Goal: Task Accomplishment & Management: Manage account settings

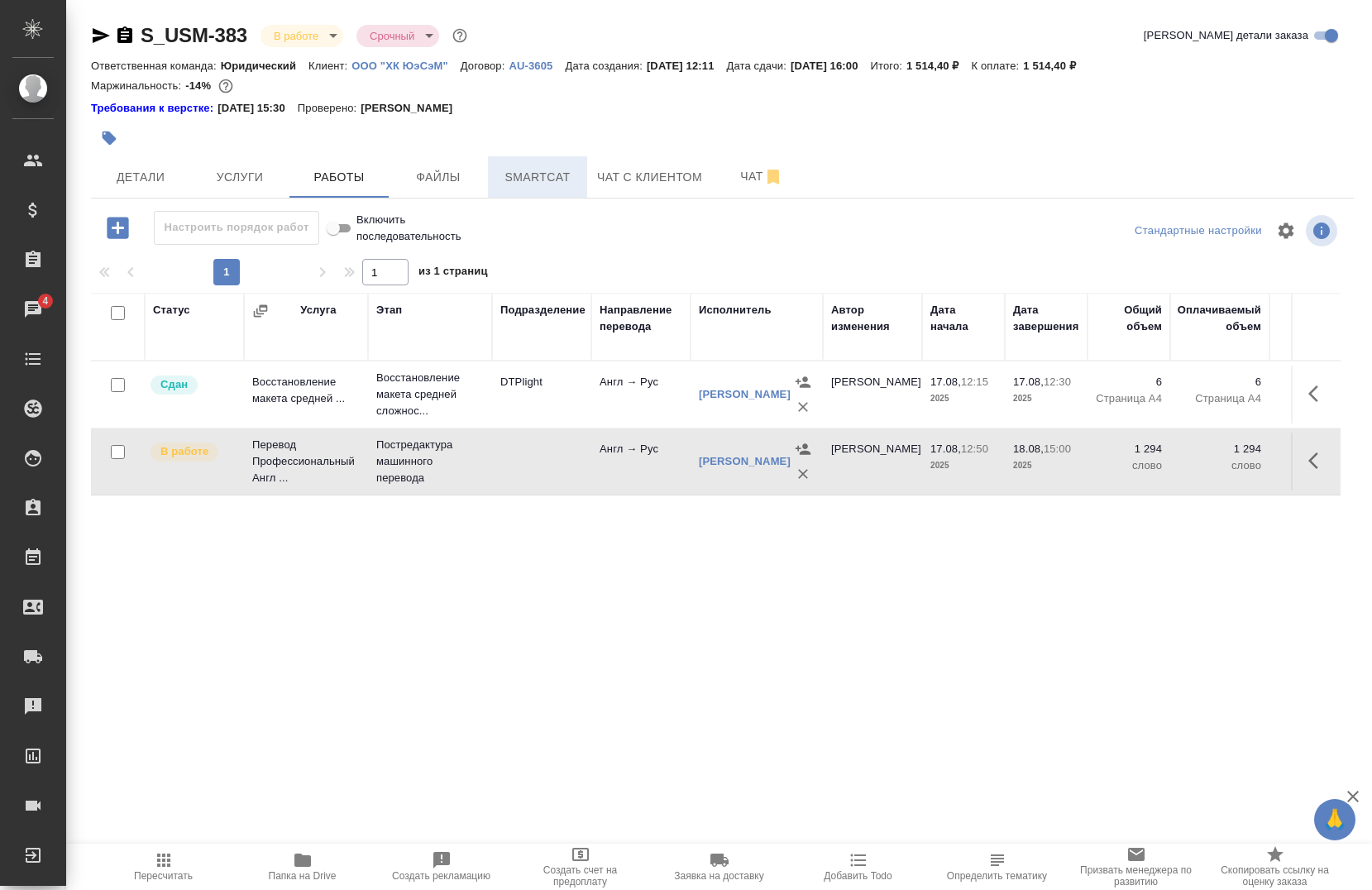
click at [524, 194] on button "Smartcat" at bounding box center [537, 177] width 100 height 41
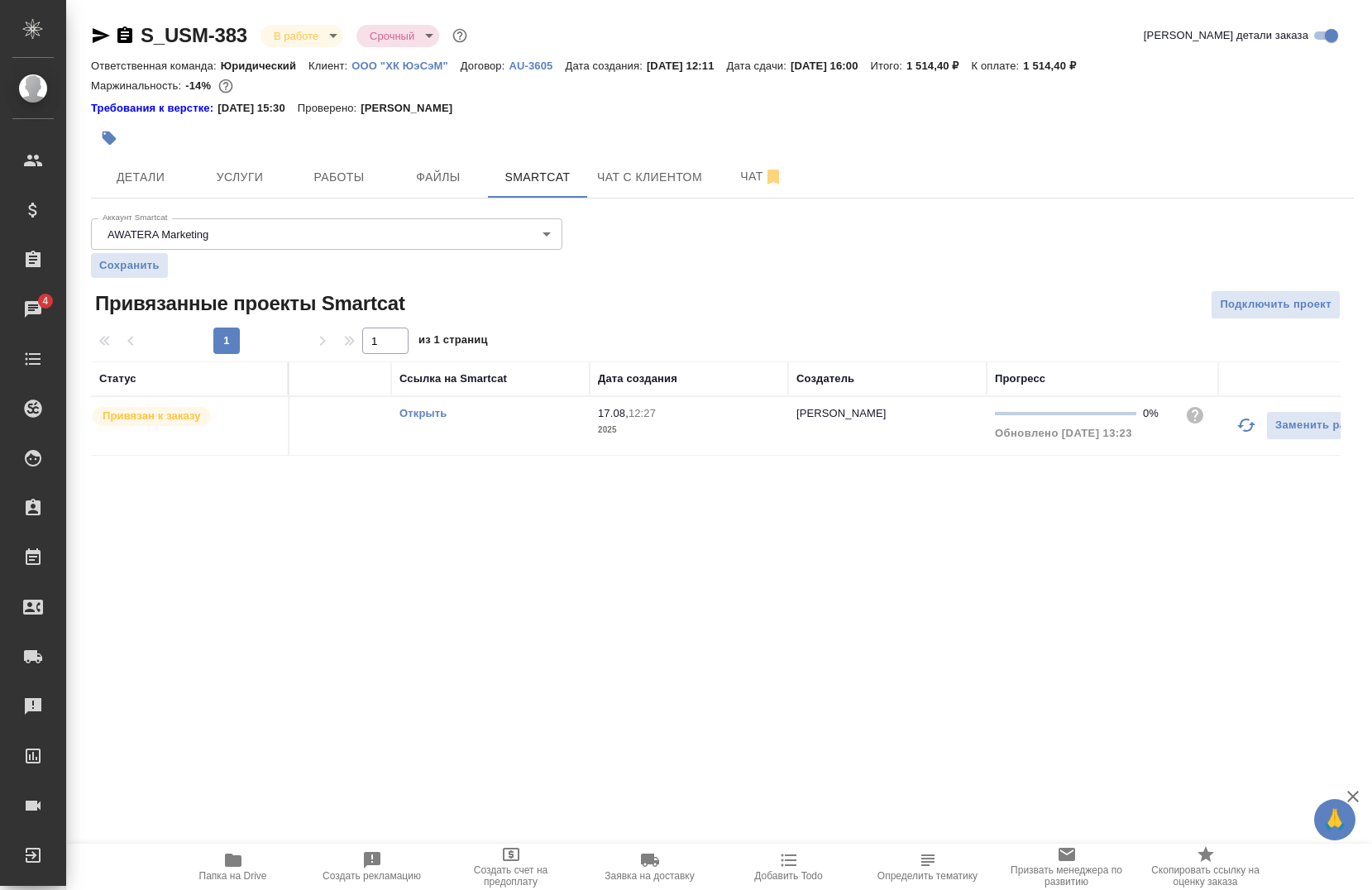
scroll to position [0, 173]
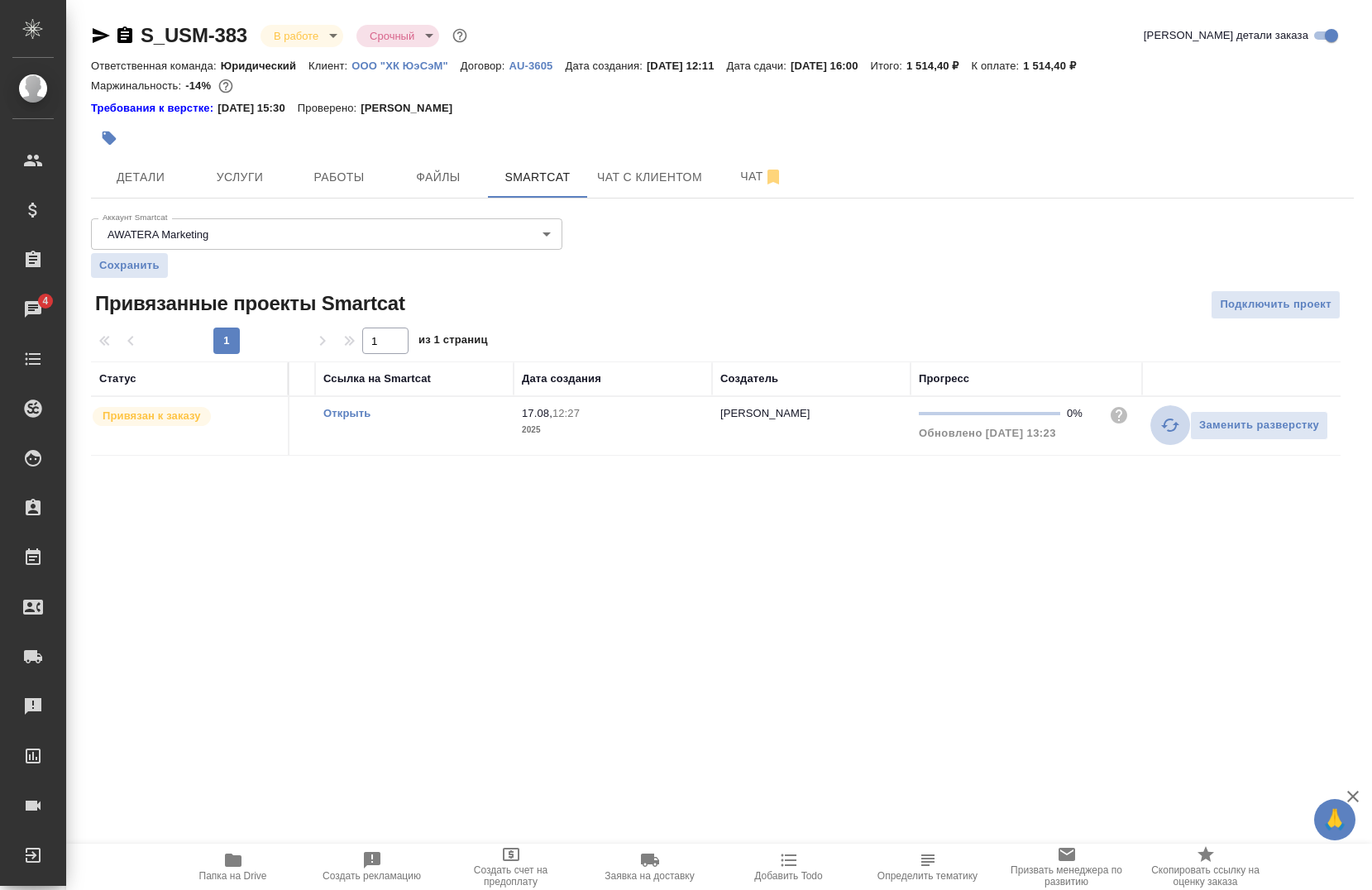
click at [1156, 427] on button "button" at bounding box center [1170, 425] width 39 height 39
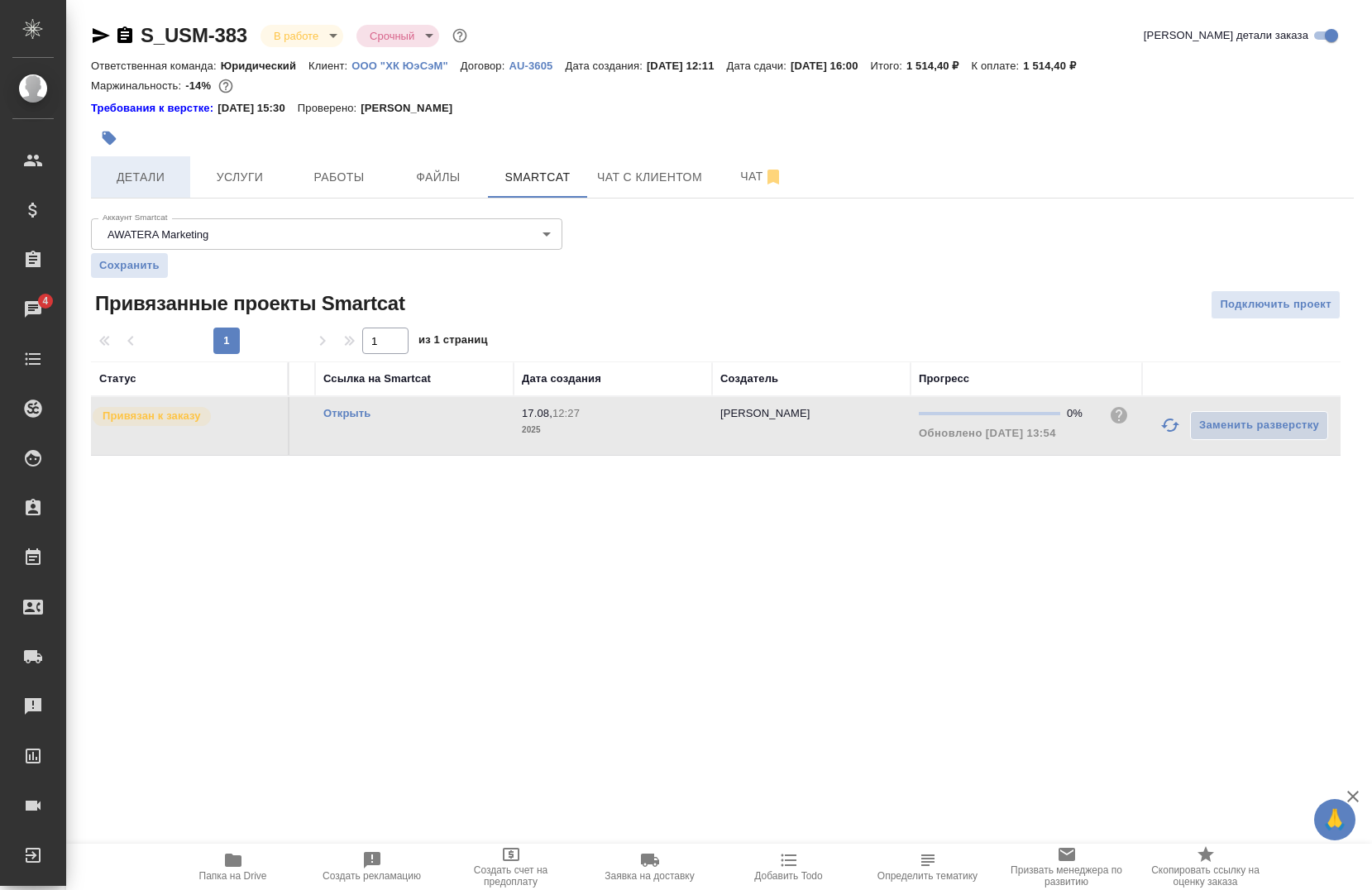
click at [135, 178] on span "Детали" at bounding box center [141, 177] width 80 height 21
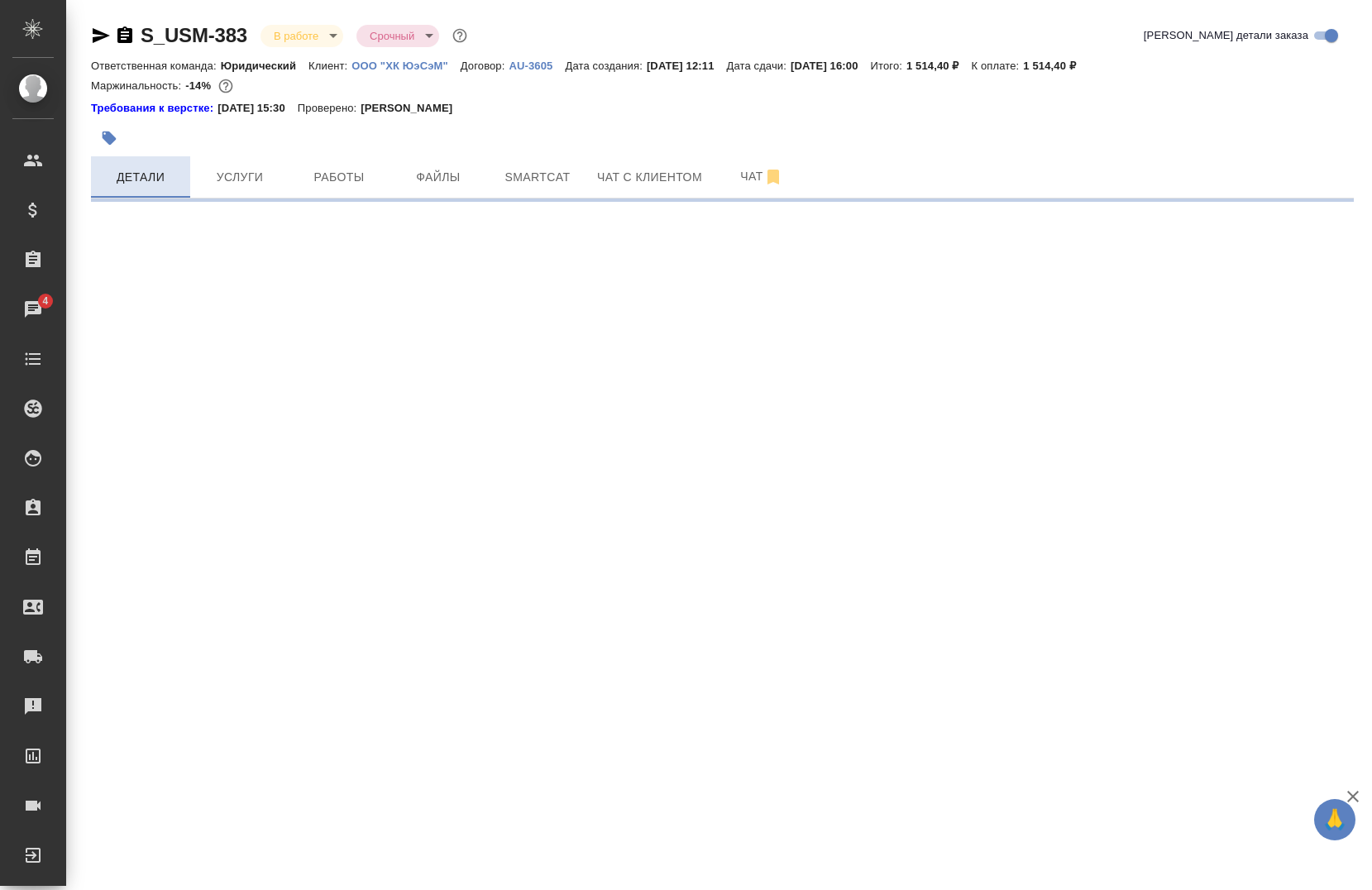
select select "RU"
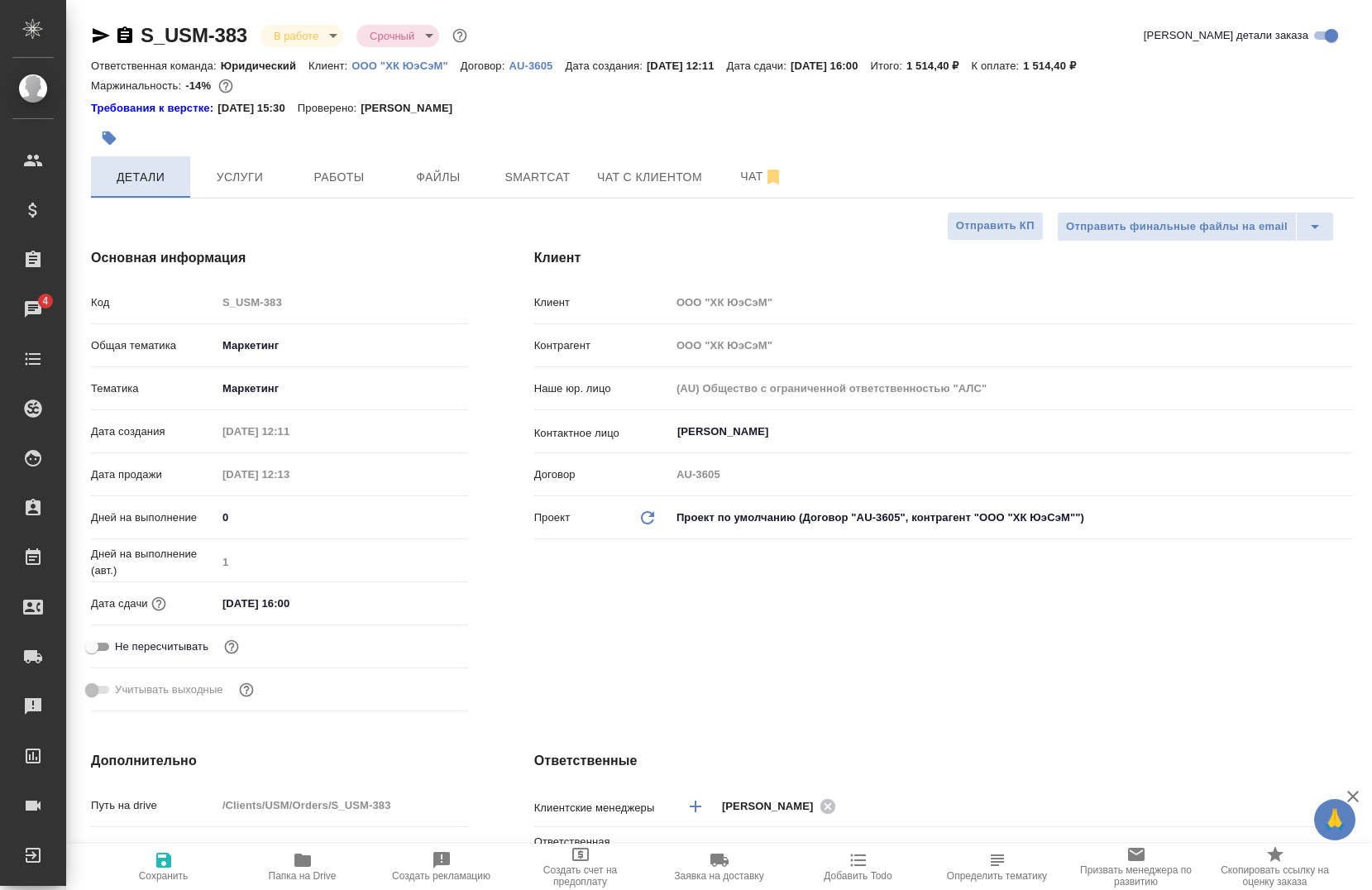
type textarea "x"
click at [241, 184] on span "Услуги" at bounding box center [239, 177] width 80 height 21
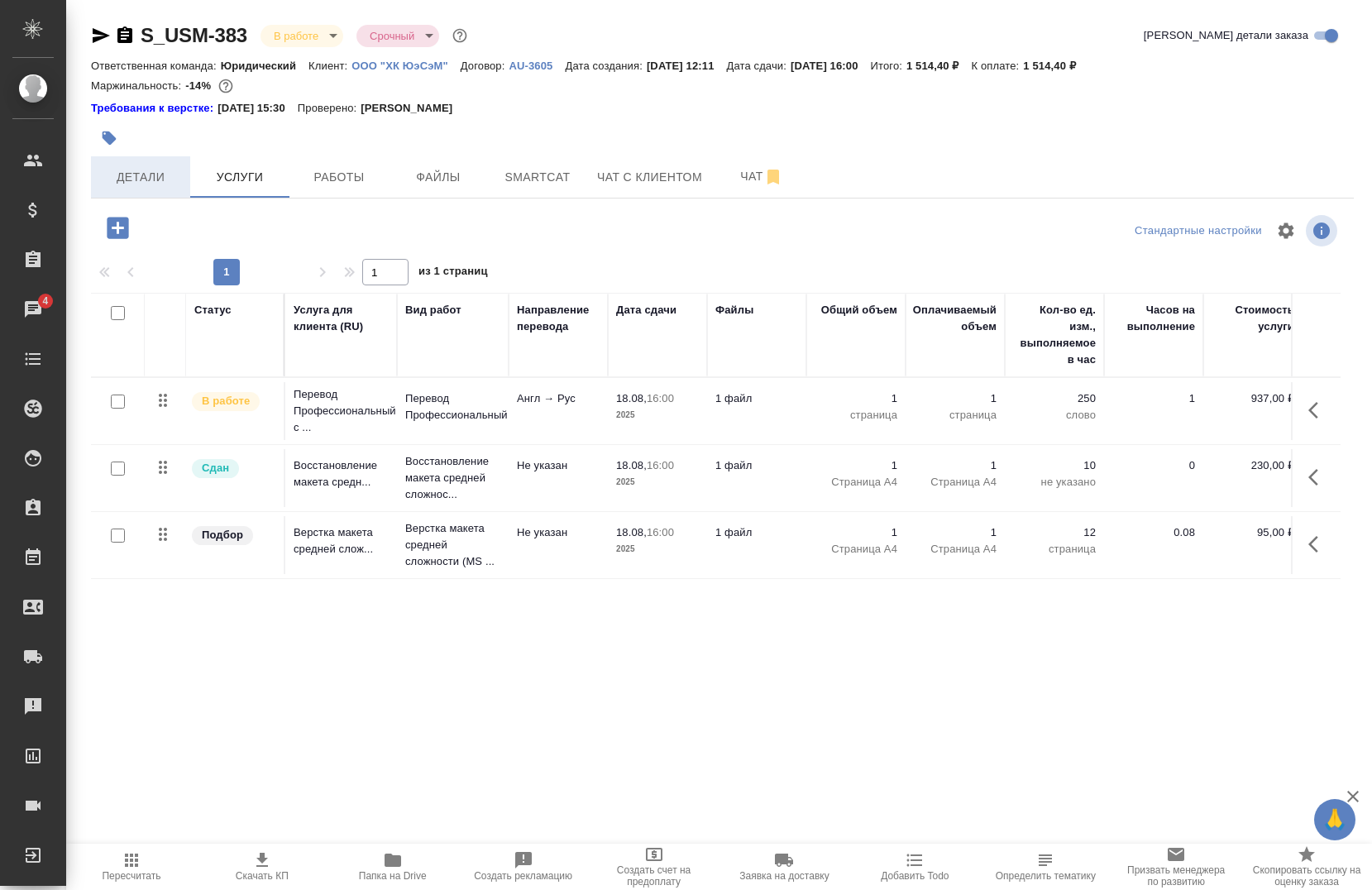
click at [137, 171] on span "Детали" at bounding box center [141, 177] width 80 height 21
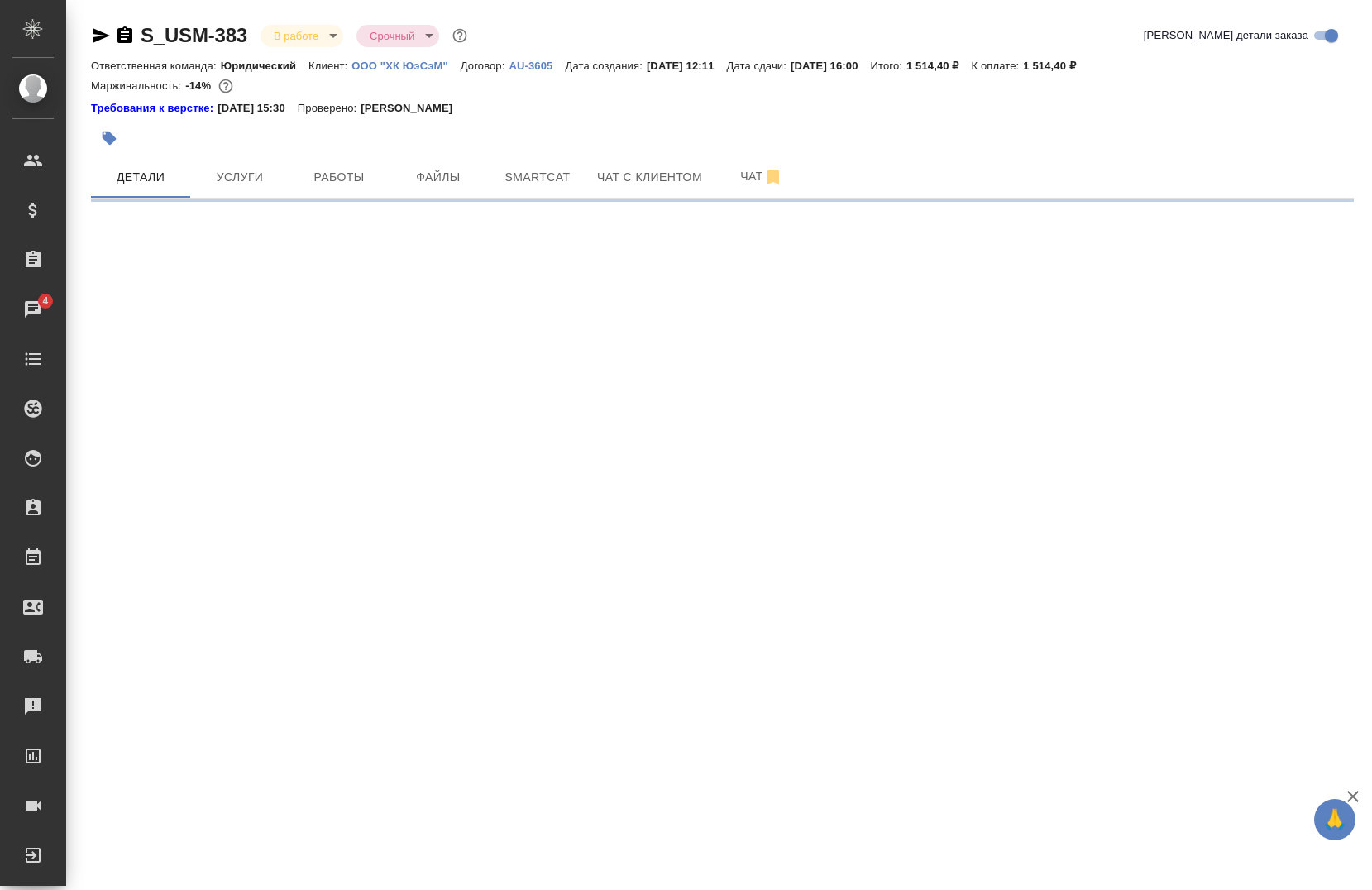
select select "RU"
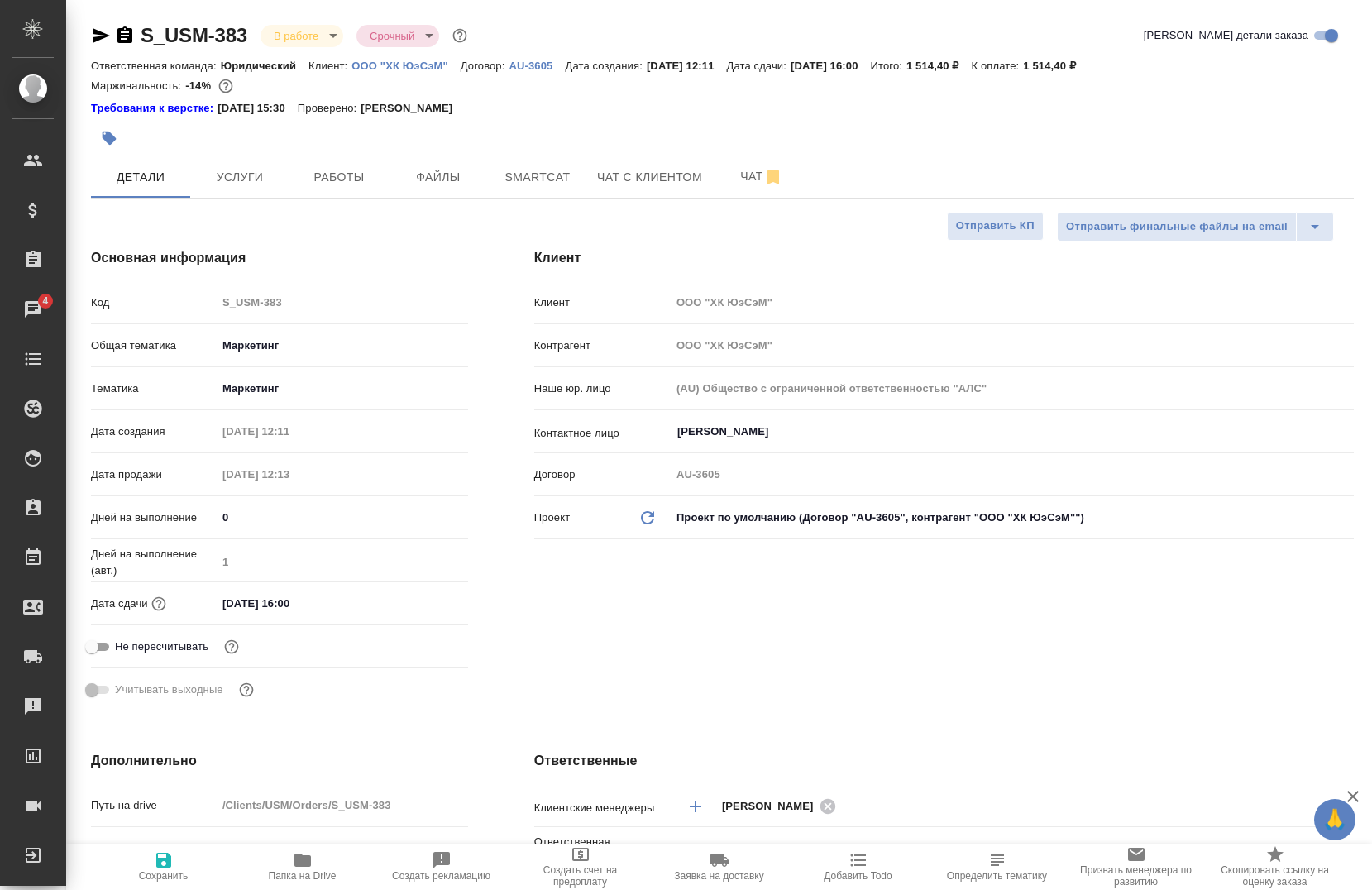
type textarea "x"
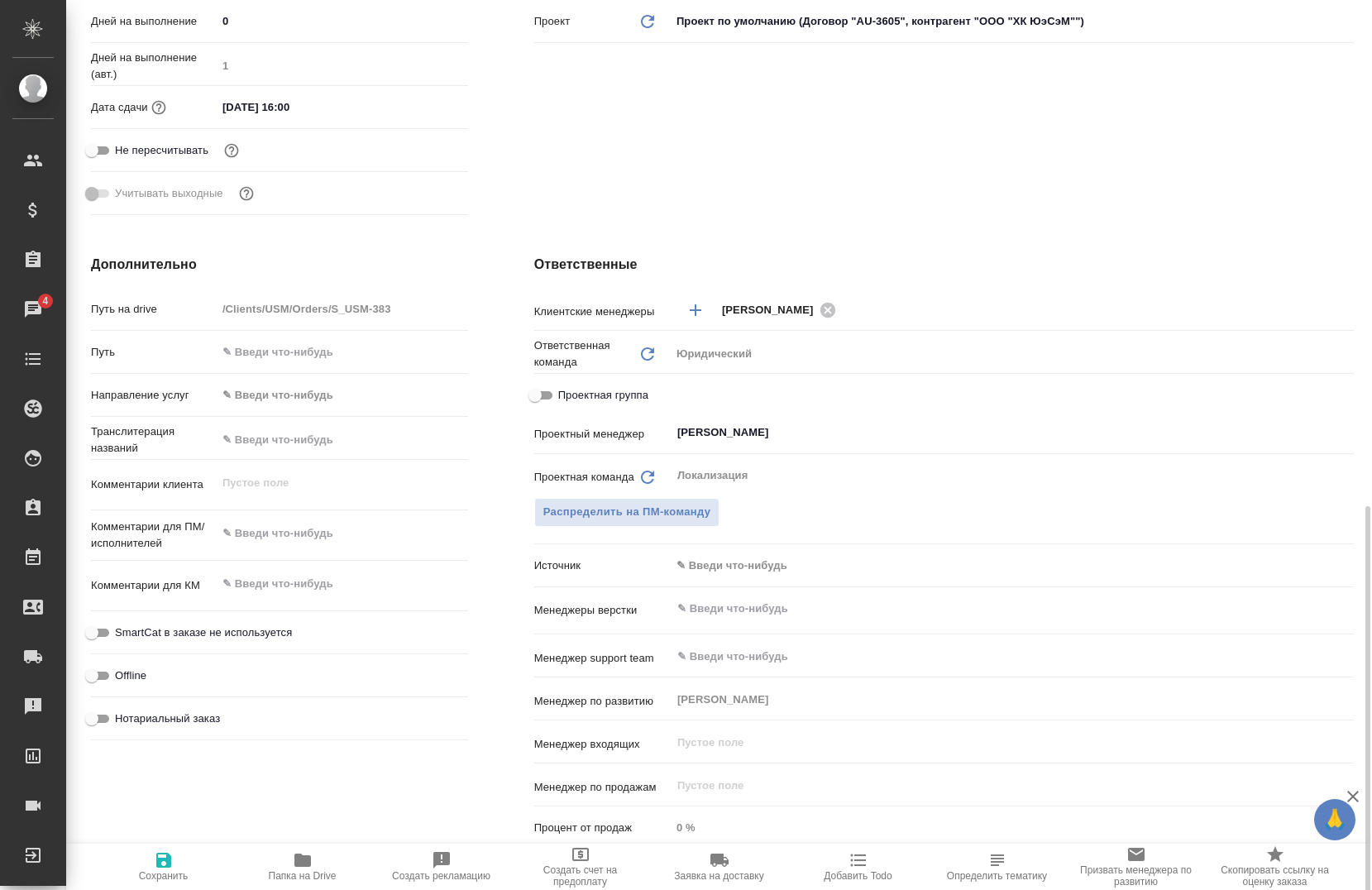
scroll to position [848, 0]
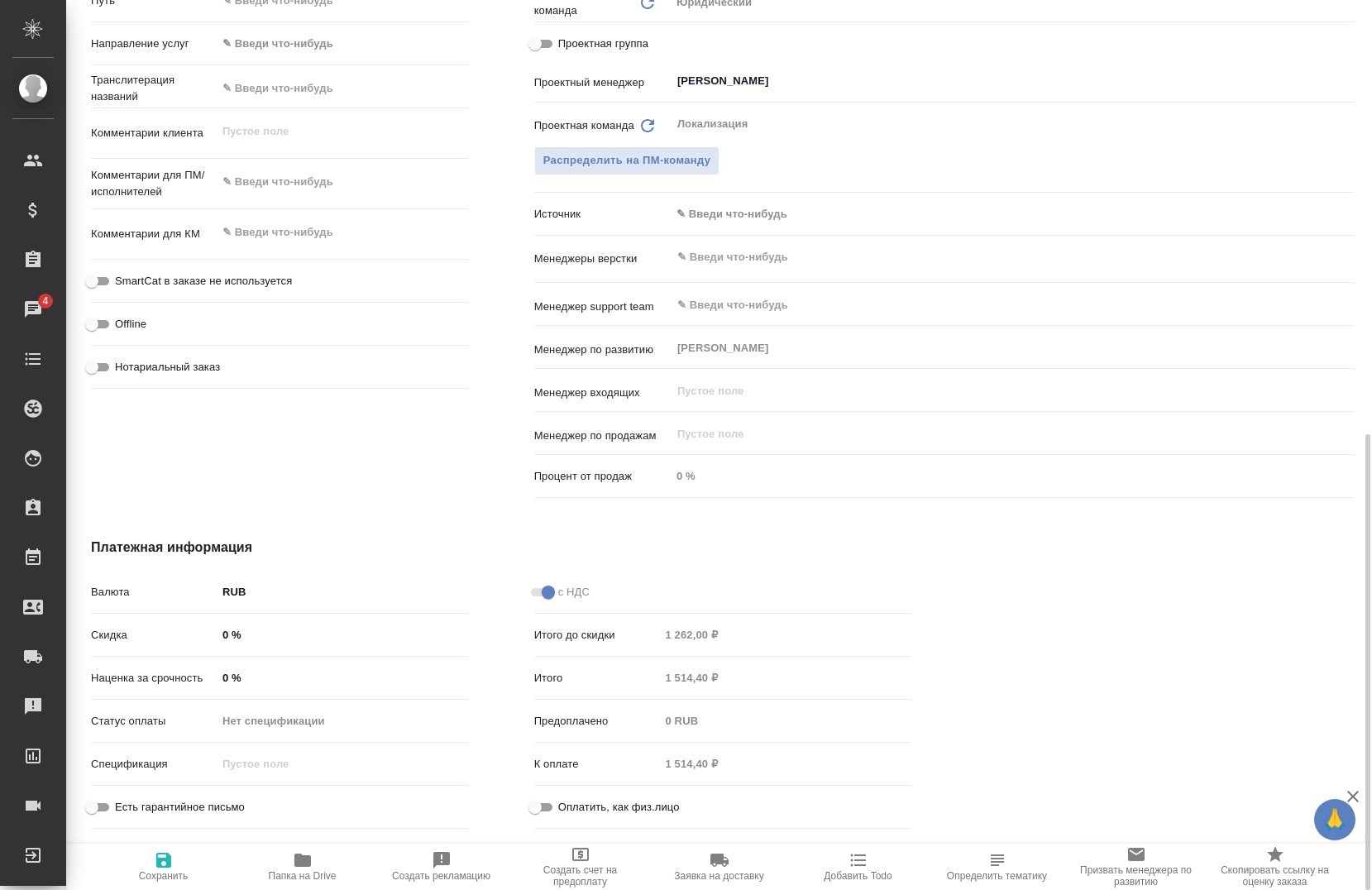
click at [208, 677] on p "Наценка за срочность" at bounding box center [153, 678] width 126 height 16
click at [221, 678] on input "0 %" at bounding box center [343, 677] width 251 height 24
type textarea "x"
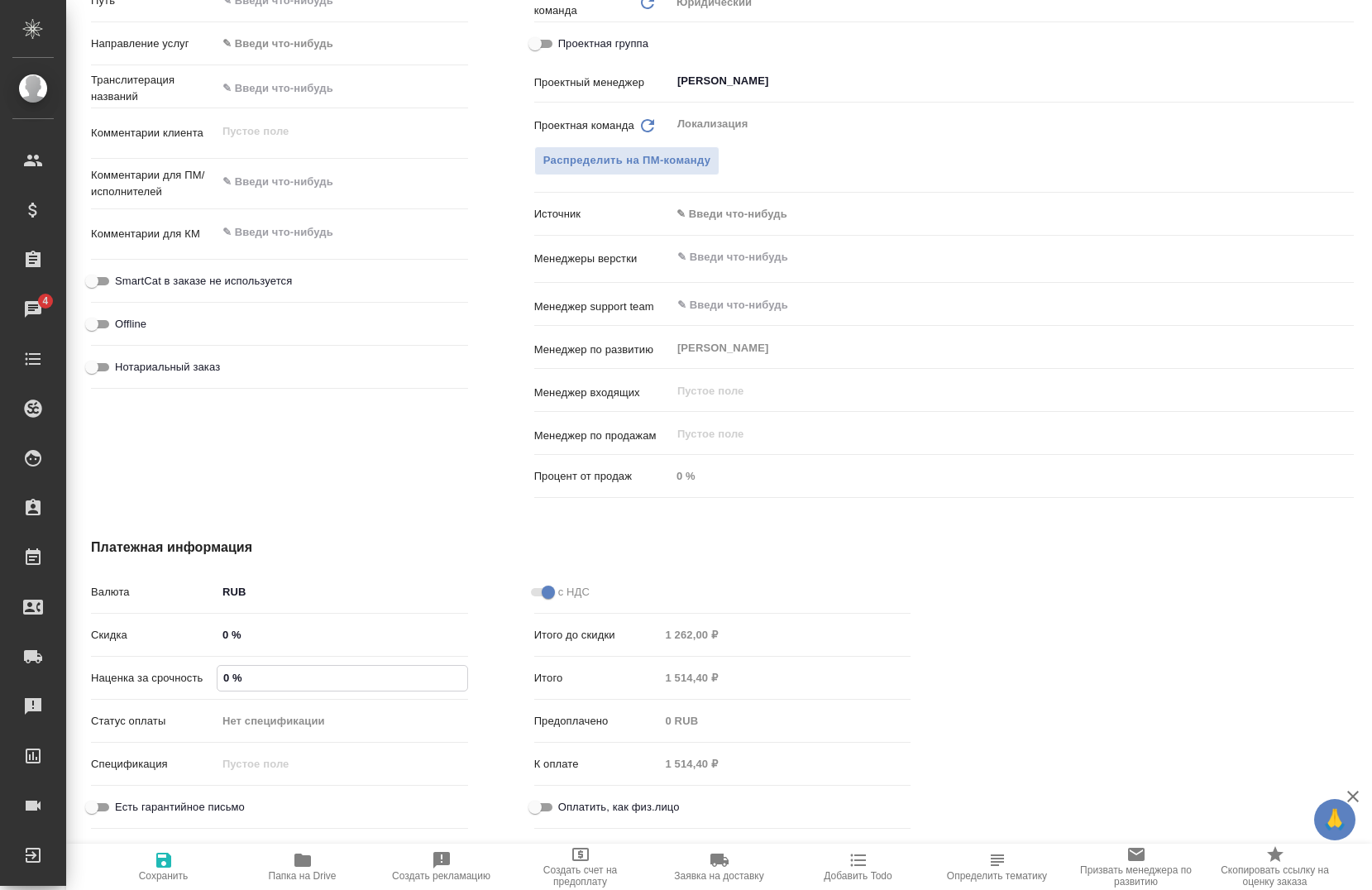
type input "10 %"
type textarea "x"
type input "100 %"
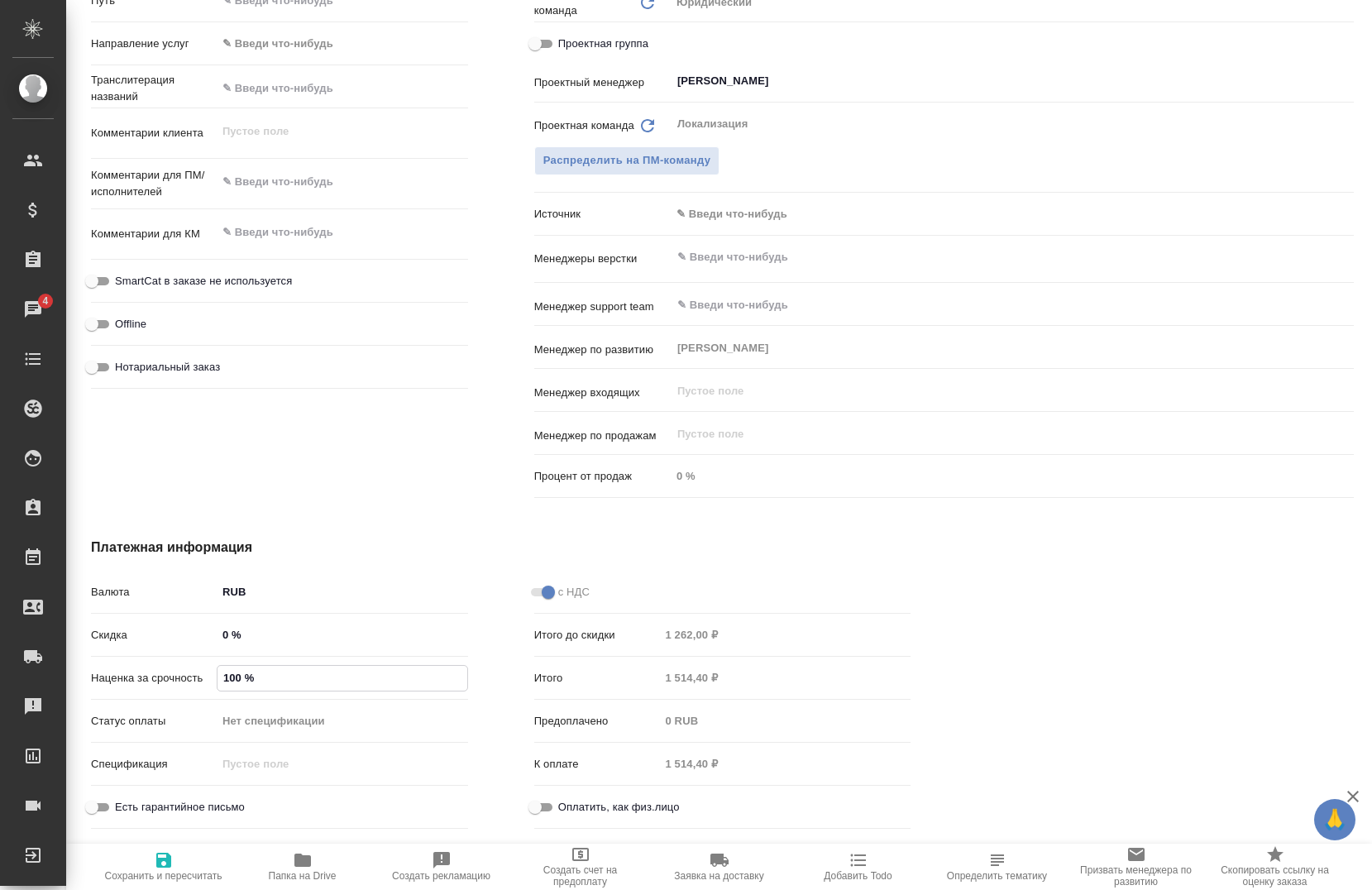
click at [357, 536] on div "Платежная информация Валюта RUB RUB Скидка 0 % Наценка за срочность 100 % Стату…" at bounding box center [501, 687] width 886 height 364
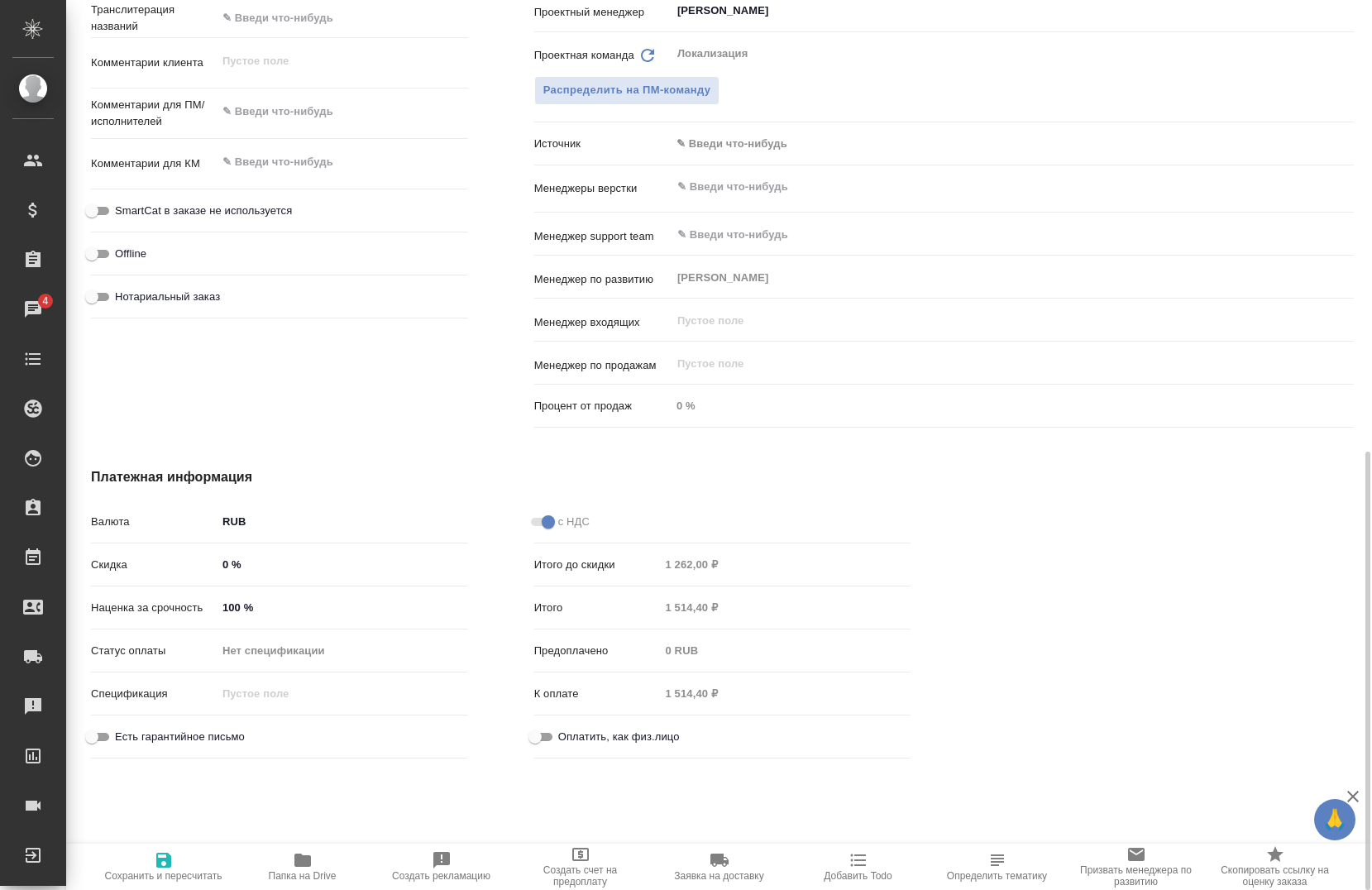
scroll to position [923, 0]
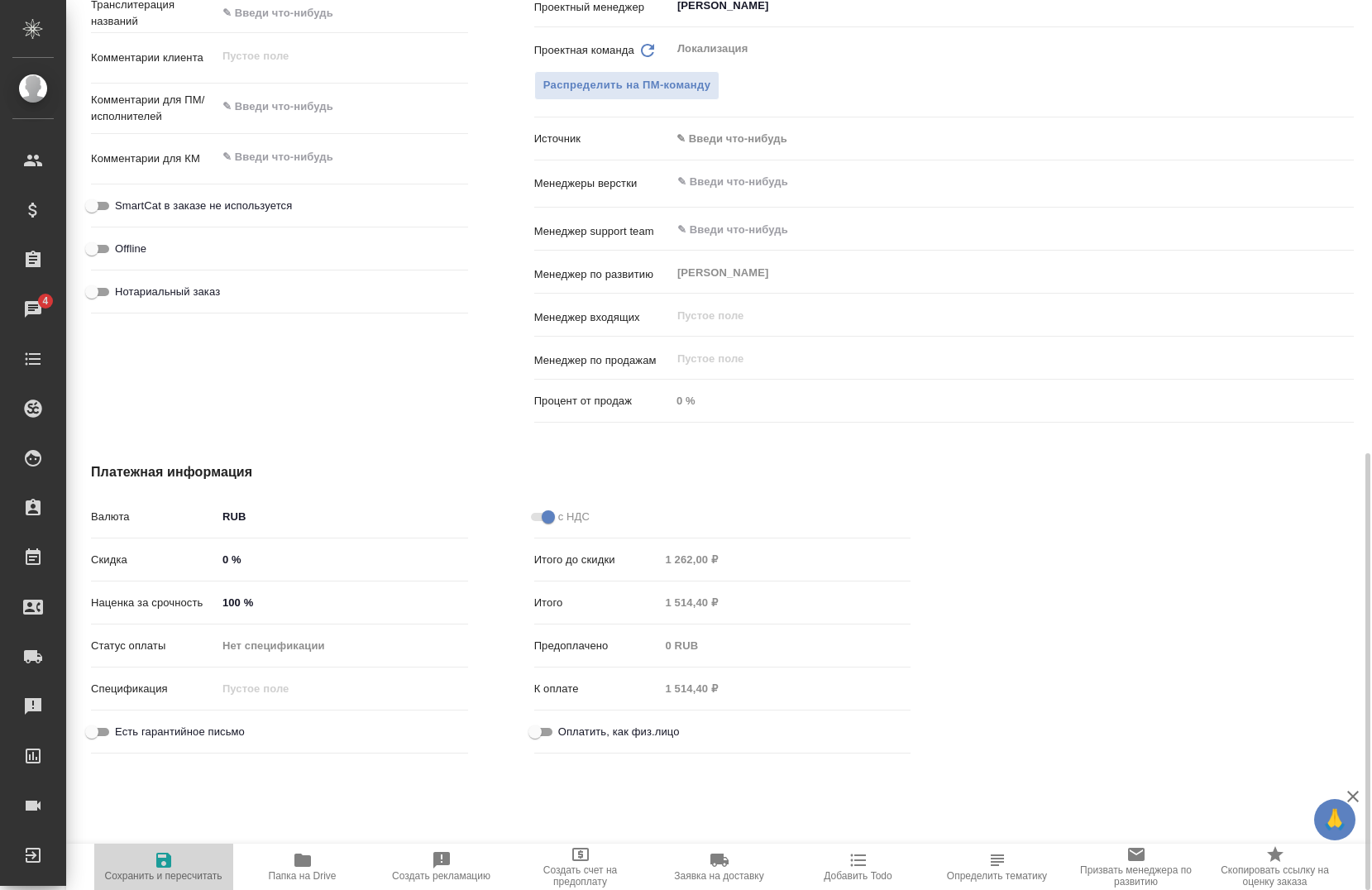
click at [152, 858] on span "Сохранить и пересчитать" at bounding box center [163, 866] width 119 height 31
type textarea "x"
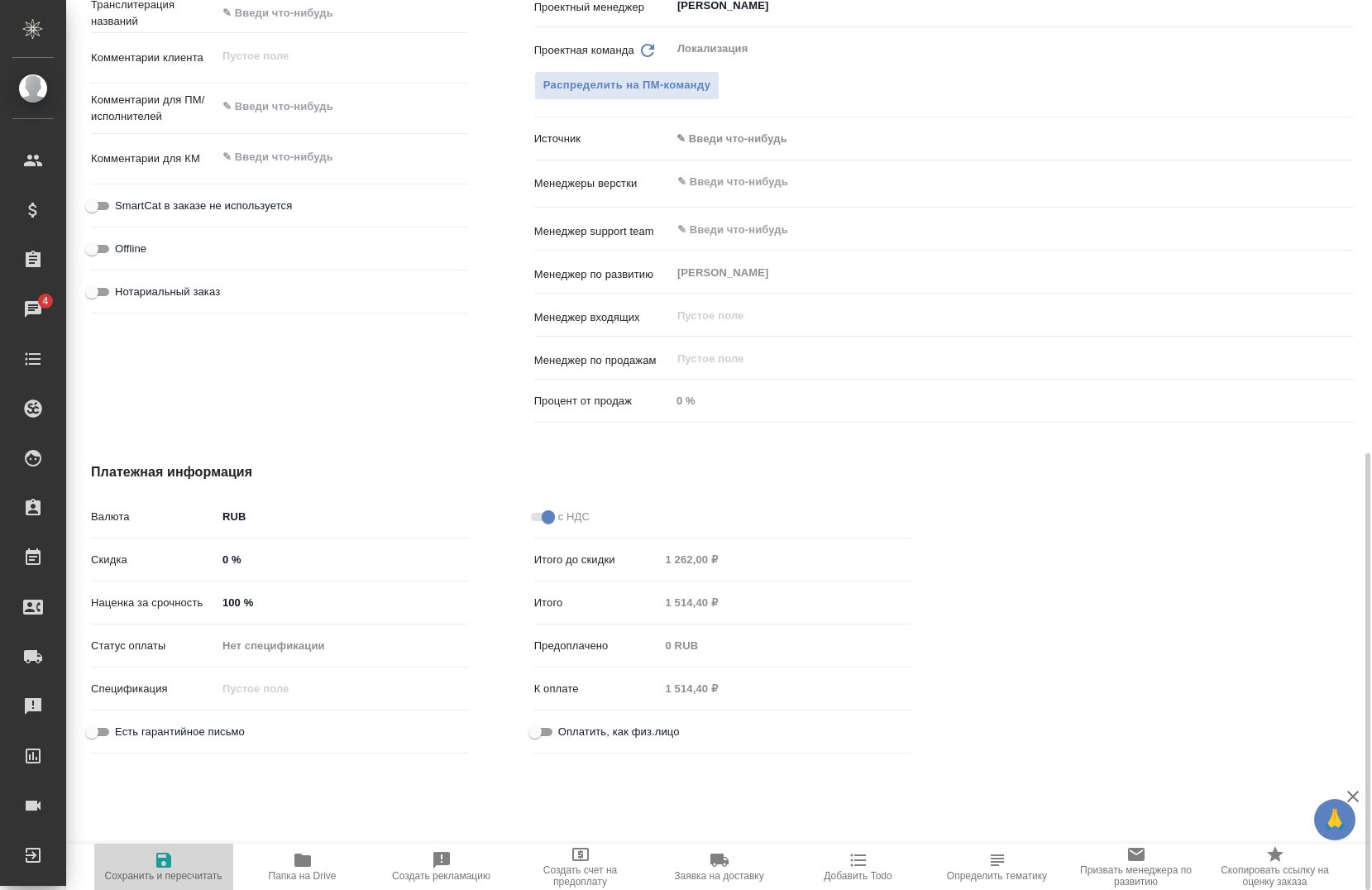
type textarea "x"
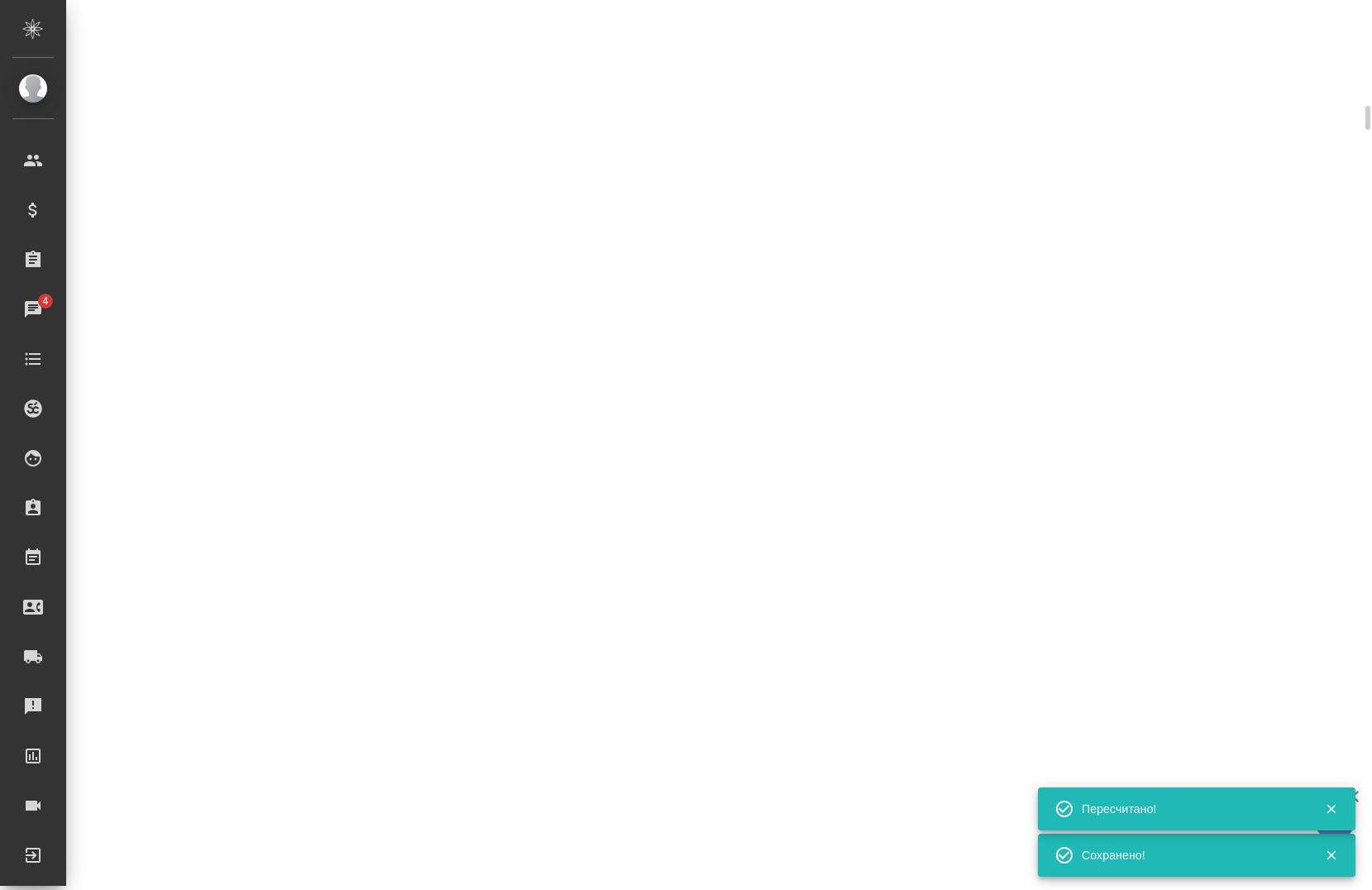
select select "RU"
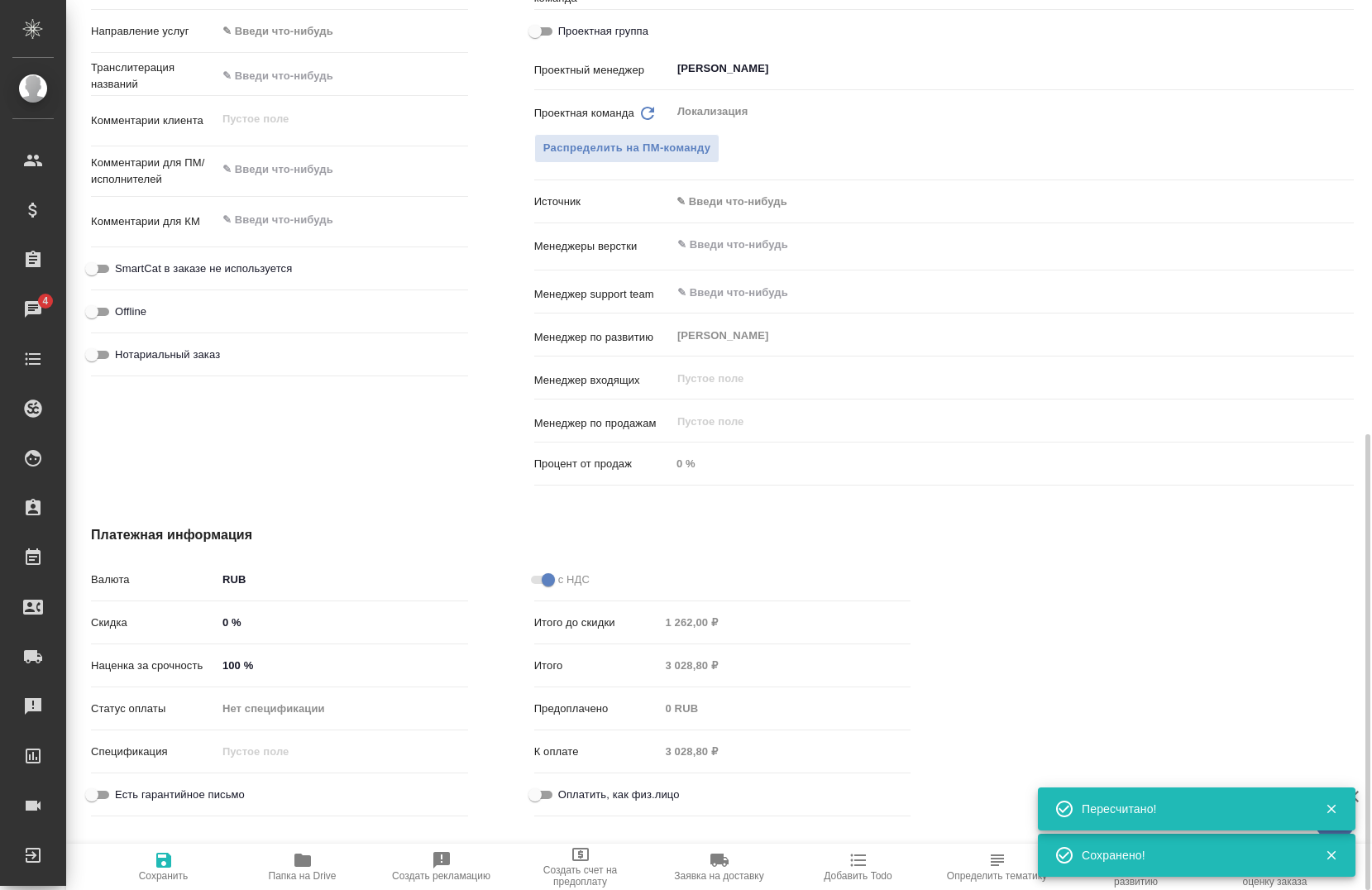
type textarea "x"
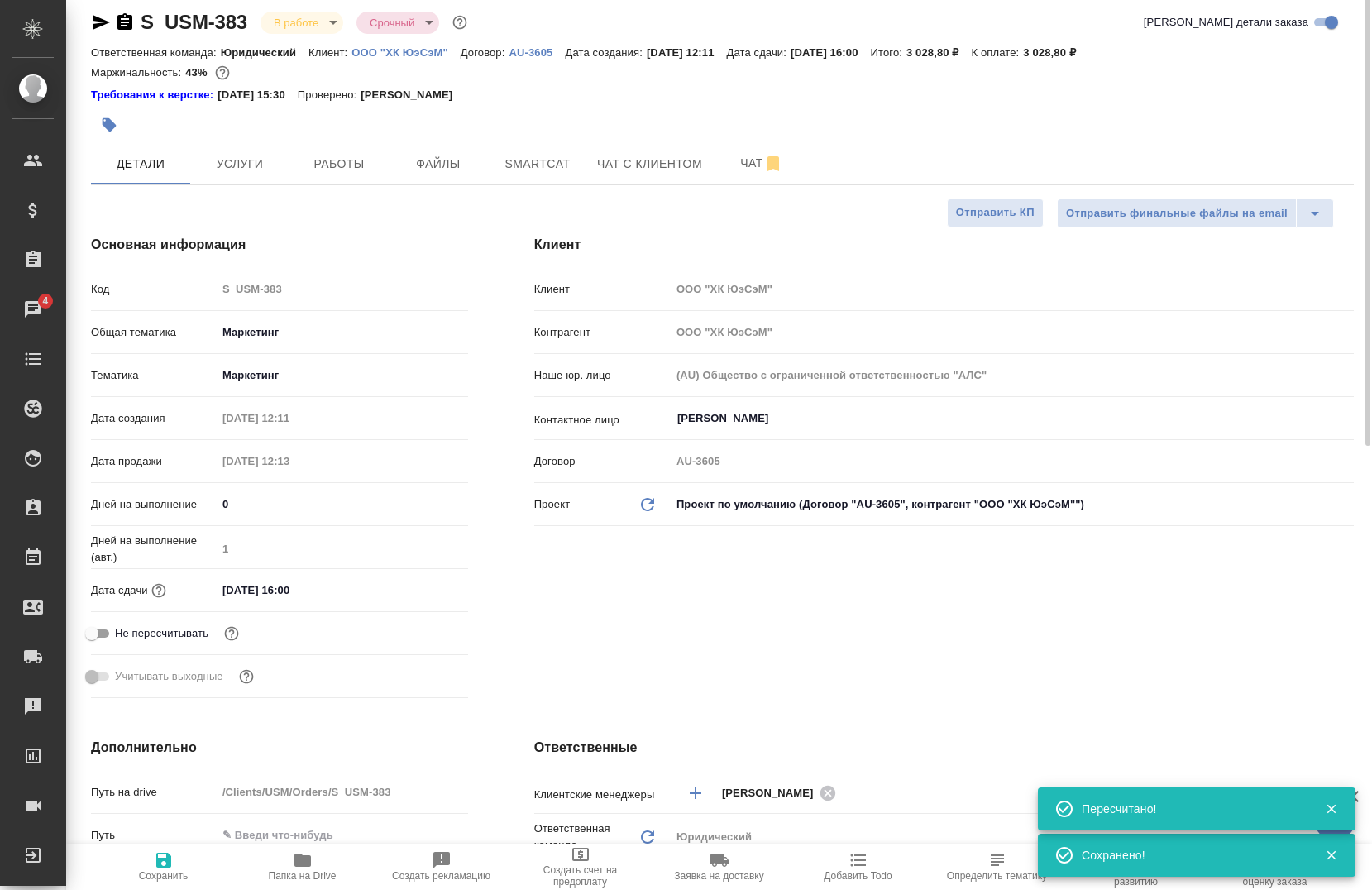
scroll to position [0, 0]
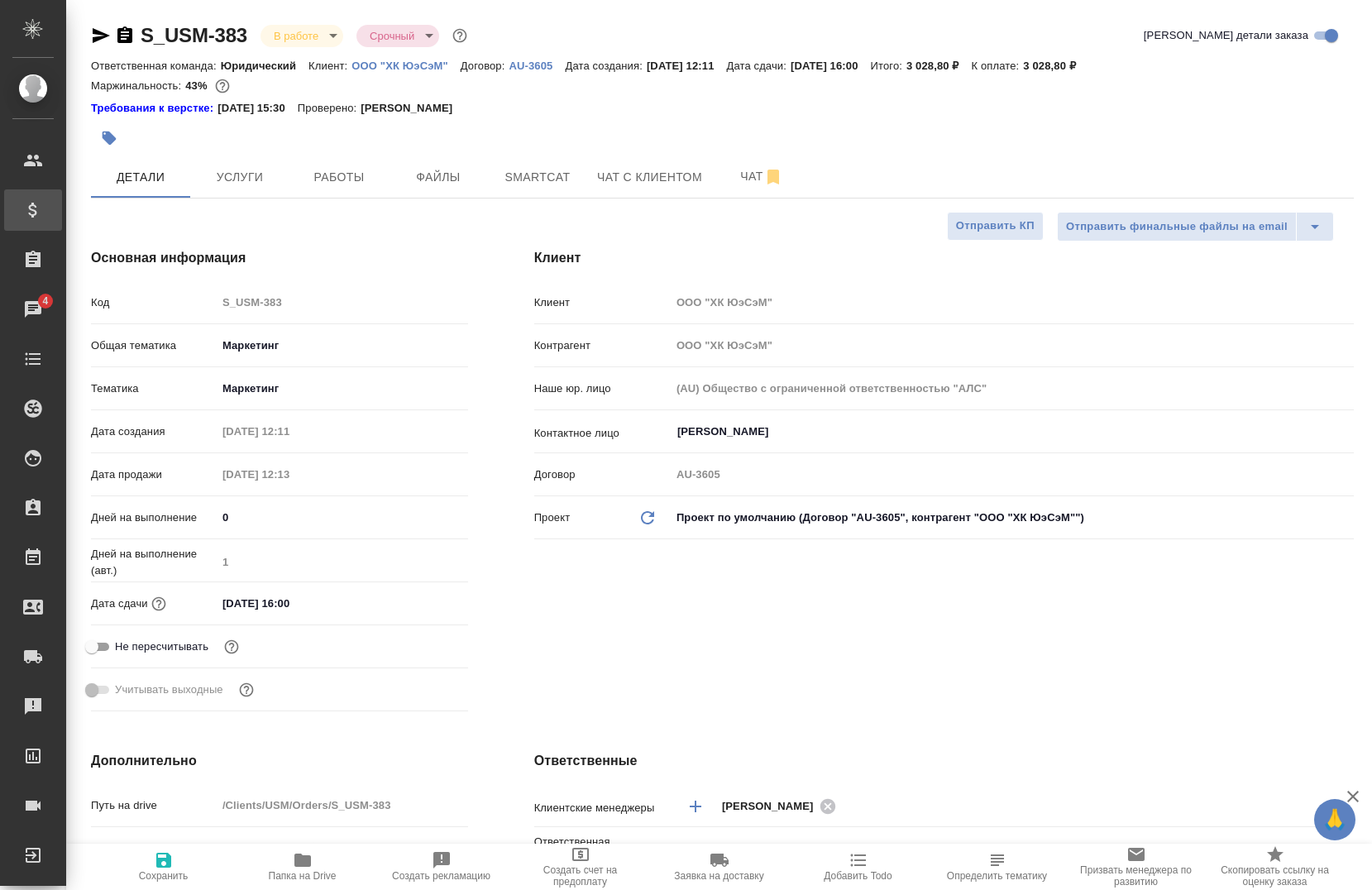
type textarea "x"
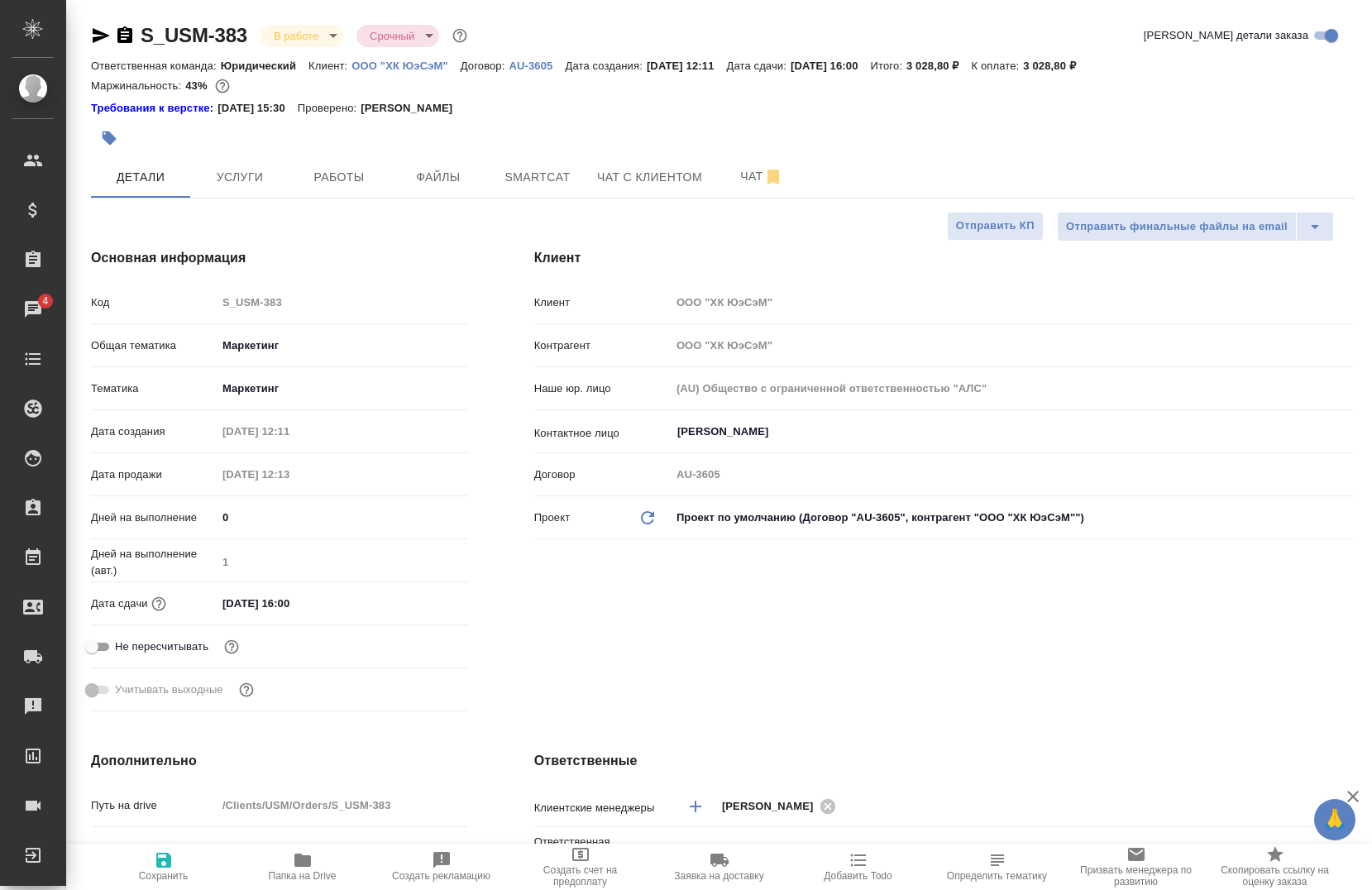
type textarea "x"
